Goal: Information Seeking & Learning: Learn about a topic

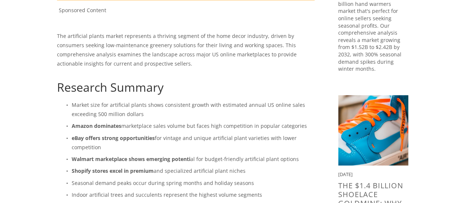
scroll to position [278, 0]
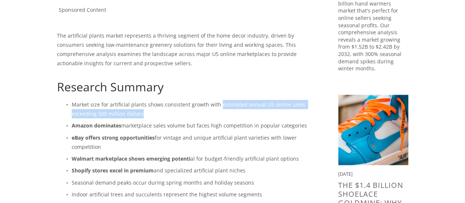
drag, startPoint x: 217, startPoint y: 103, endPoint x: 226, endPoint y: 111, distance: 12.1
click at [226, 111] on p "Market size for artificial plants shows consistent growth with estimated annual…" at bounding box center [193, 109] width 243 height 18
copy p "estimated annual US online sales exceeding 500 million dollars"
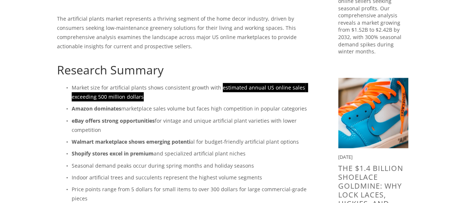
scroll to position [295, 0]
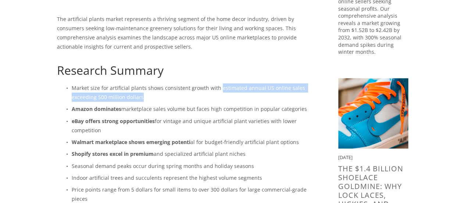
drag, startPoint x: 248, startPoint y: 155, endPoint x: 68, endPoint y: 106, distance: 186.6
click at [68, 106] on ul "Market size for artificial plants shows consistent growth with estimated annual…" at bounding box center [186, 153] width 258 height 141
copy ul "Amazon dominates marketplace sales volume but faces high competition in popular…"
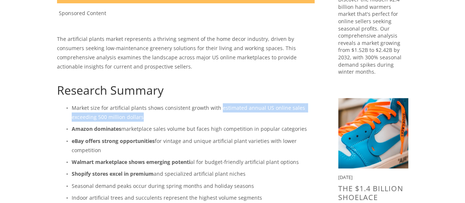
scroll to position [302, 0]
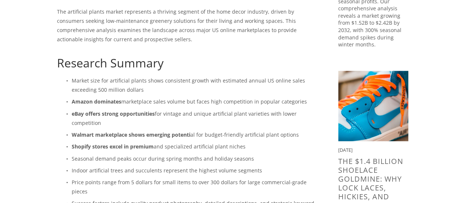
click at [204, 169] on p "Indoor artificial trees and succulents represent the highest volume segments" at bounding box center [193, 169] width 243 height 9
click at [203, 169] on p "Indoor artificial trees and succulents represent the highest volume segments" at bounding box center [193, 169] width 243 height 9
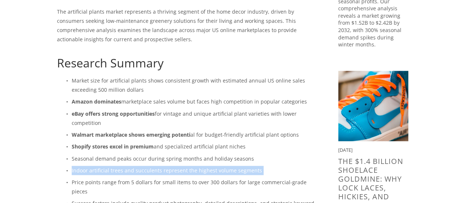
click at [203, 169] on p "Indoor artificial trees and succulents represent the highest volume segments" at bounding box center [193, 169] width 243 height 9
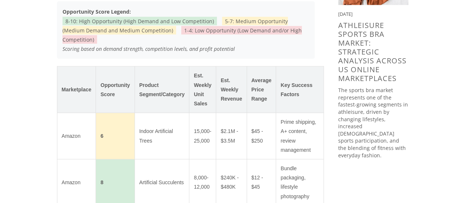
scroll to position [670, 0]
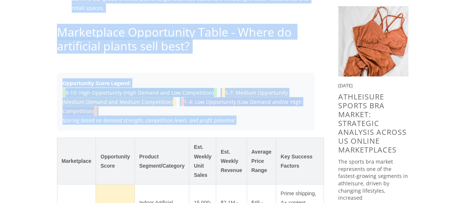
drag, startPoint x: 49, startPoint y: 119, endPoint x: 58, endPoint y: 117, distance: 10.3
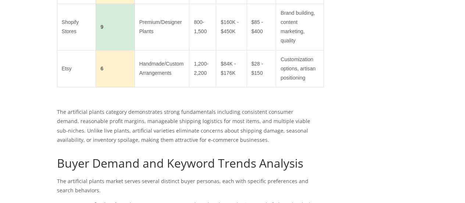
scroll to position [1092, 0]
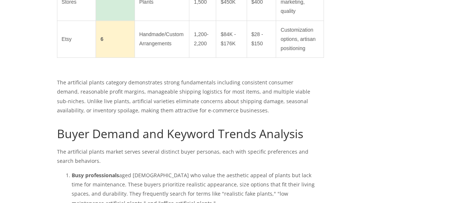
drag, startPoint x: 110, startPoint y: 124, endPoint x: 304, endPoint y: 42, distance: 210.1
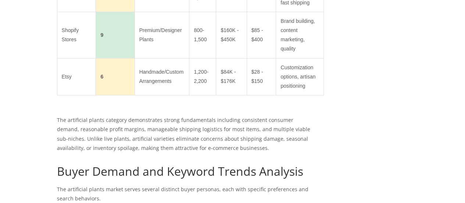
scroll to position [1018, 0]
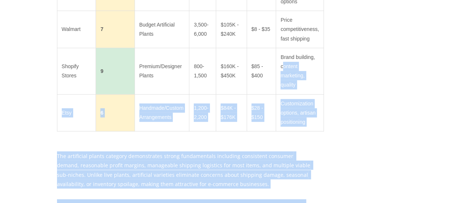
drag, startPoint x: 358, startPoint y: 125, endPoint x: 283, endPoint y: 56, distance: 102.2
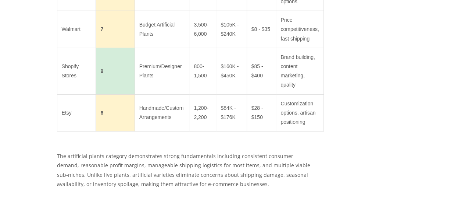
click at [284, 95] on td "Customization options, artisan positioning" at bounding box center [299, 112] width 47 height 37
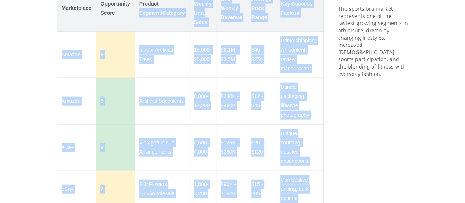
scroll to position [783, 0]
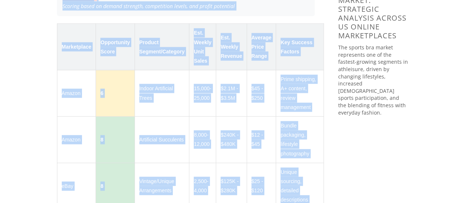
drag, startPoint x: 311, startPoint y: 116, endPoint x: 46, endPoint y: 40, distance: 275.5
click at [169, 75] on td "Indoor Artificial Trees" at bounding box center [162, 93] width 55 height 46
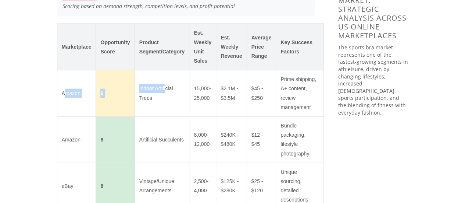
drag, startPoint x: 63, startPoint y: 82, endPoint x: 165, endPoint y: 79, distance: 102.2
click at [165, 79] on tr "Amazon 6 Indoor Artificial Trees 15,000-25,000 $2.1M - $3.5M $45 - $250 Prime s…" at bounding box center [190, 93] width 266 height 46
click at [63, 85] on td "Amazon" at bounding box center [76, 93] width 39 height 46
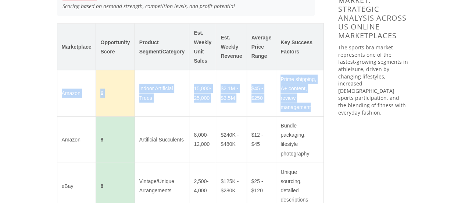
drag, startPoint x: 59, startPoint y: 83, endPoint x: 310, endPoint y: 101, distance: 251.7
click at [310, 101] on tr "Amazon 6 Indoor Artificial Trees 15,000-25,000 $2.1M - $3.5M $45 - $250 Prime s…" at bounding box center [190, 93] width 266 height 46
copy tr "Amazon 6 Indoor Artificial Trees 15,000-25,000 $2.1M - $3.5M $45 - $250 Prime s…"
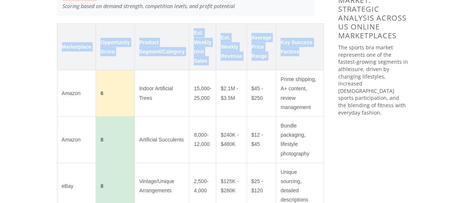
drag, startPoint x: 62, startPoint y: 35, endPoint x: 306, endPoint y: 41, distance: 244.1
click at [306, 41] on tr "Marketplace Opportunity Score Product Segment/Category Est. Weekly Unit Sales E…" at bounding box center [190, 47] width 266 height 46
copy tr "Marketplace Opportunity Score Product Segment/Category Est. Weekly Unit Sales E…"
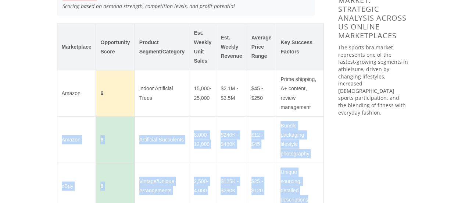
drag, startPoint x: 62, startPoint y: 130, endPoint x: 313, endPoint y: 185, distance: 257.0
click at [313, 185] on tbody "Marketplace Opportunity Score Product Segment/Category Est. Weekly Unit Sales E…" at bounding box center [190, 195] width 266 height 342
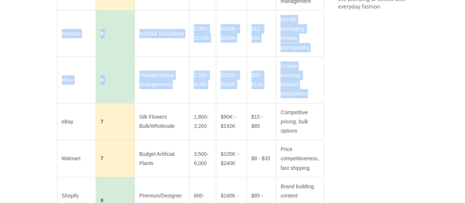
scroll to position [890, 0]
click at [83, 35] on td "Amazon" at bounding box center [76, 33] width 39 height 46
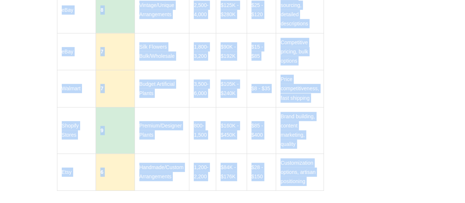
scroll to position [1020, 0]
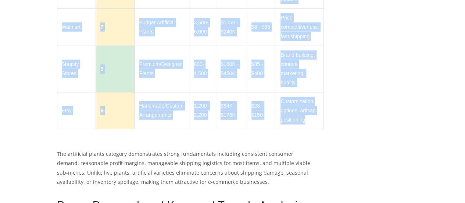
drag, startPoint x: 60, startPoint y: 21, endPoint x: 308, endPoint y: 108, distance: 263.1
copy tbody "Amazon 8 Artificial Succulents 8,000-12,000 $240K - $480K $12 - $45 Bundle pack…"
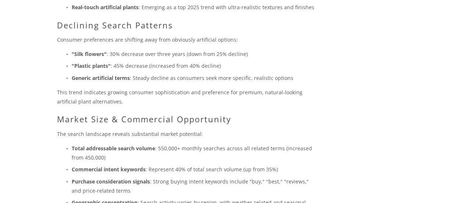
scroll to position [1783, 0]
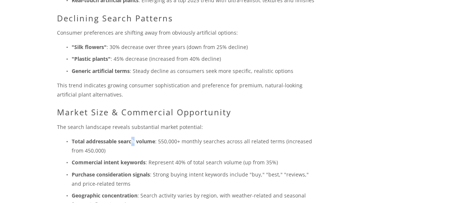
click at [134, 137] on strong "Total addressable search volume" at bounding box center [113, 140] width 83 height 7
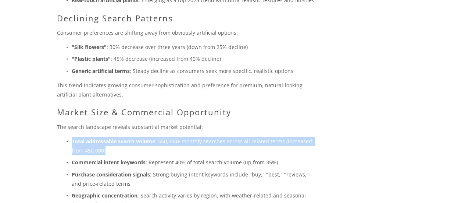
click at [134, 137] on strong "Total addressable search volume" at bounding box center [113, 140] width 83 height 7
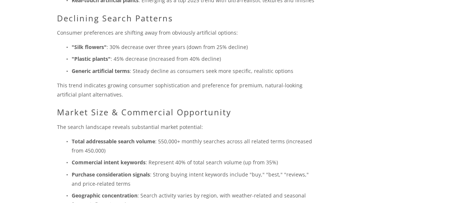
drag, startPoint x: 133, startPoint y: 129, endPoint x: 154, endPoint y: 153, distance: 32.5
click at [154, 157] on p "Commercial intent keywords : Represent 40% of total search volume (up from 35%)" at bounding box center [193, 161] width 243 height 9
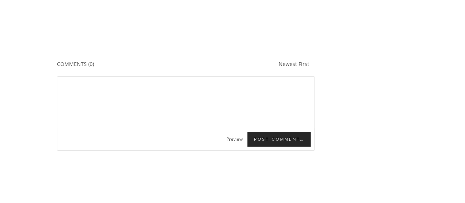
scroll to position [2743, 0]
